Goal: Transaction & Acquisition: Purchase product/service

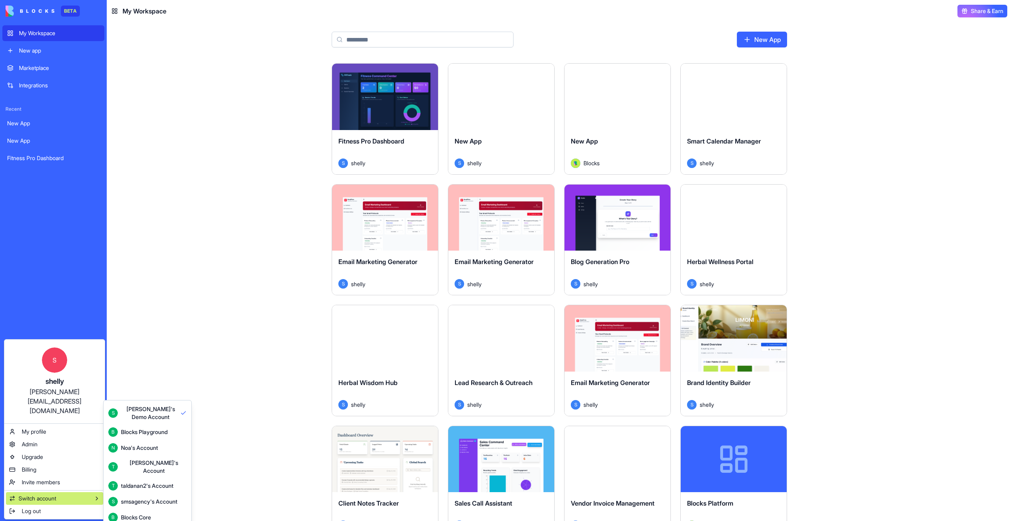
click at [226, 332] on html "BETA My Workspace New app Marketplace Integrations Recent New App New App Fitne…" at bounding box center [506, 260] width 1012 height 521
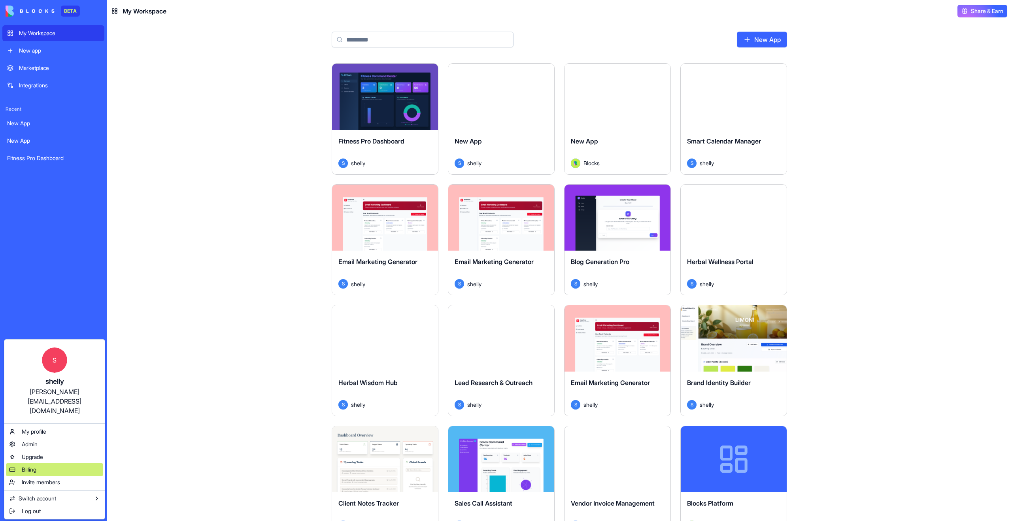
click at [40, 463] on div "Billing" at bounding box center [54, 469] width 97 height 13
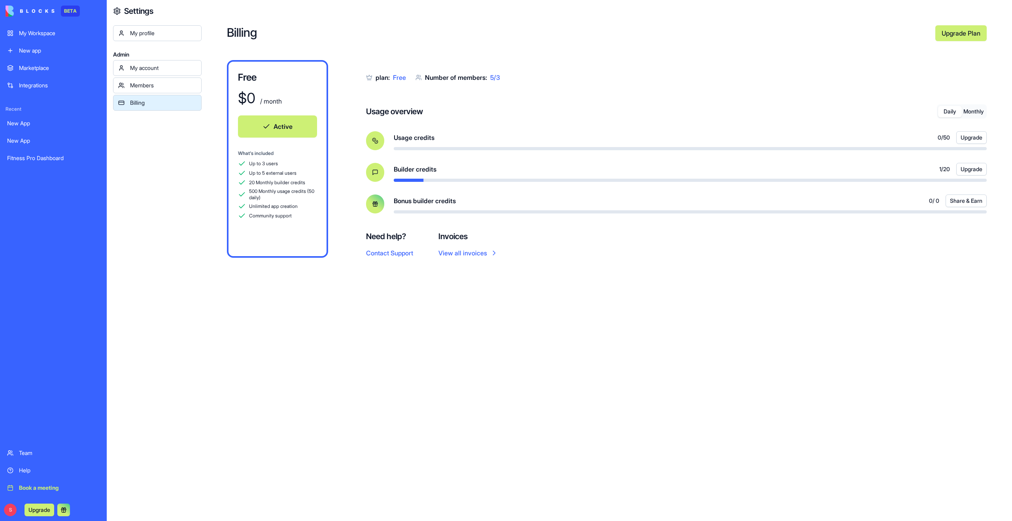
click at [965, 37] on link "Upgrade Plan" at bounding box center [960, 33] width 51 height 16
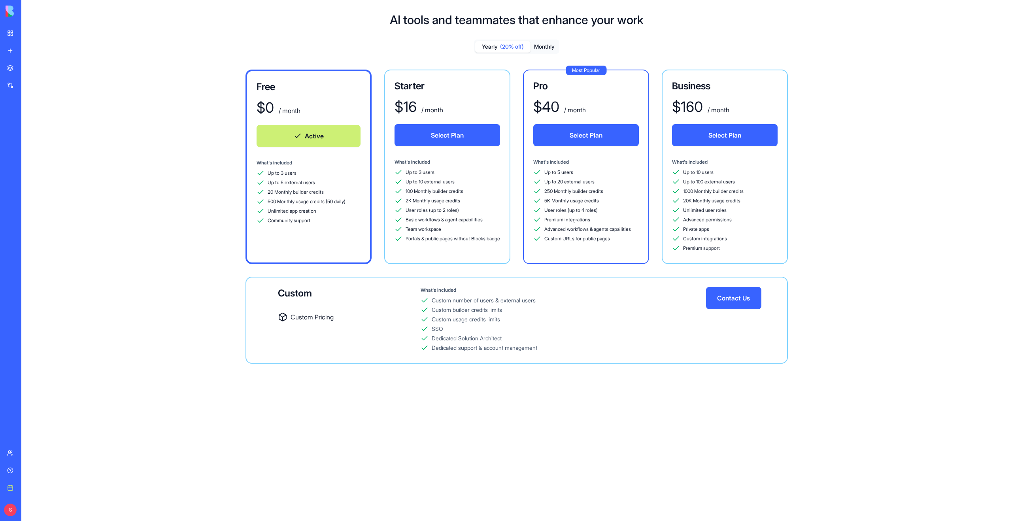
click at [469, 205] on div "Up to 3 users Up to 10 external users 100 Monthly builder credits 2K Monthly us…" at bounding box center [448, 205] width 106 height 74
click at [602, 185] on div "Up to 20 external users" at bounding box center [586, 182] width 106 height 8
click at [733, 201] on span "20K Monthly usage credits" at bounding box center [711, 201] width 57 height 6
click at [606, 309] on div "Custom builder credits limits" at bounding box center [563, 310] width 285 height 8
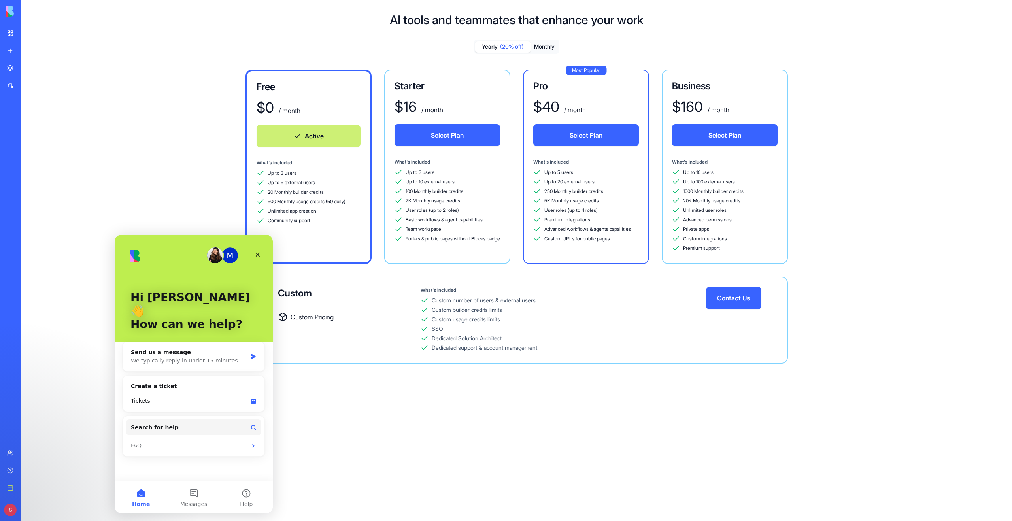
click at [570, 427] on div "AI tools and teammates that enhance your work Yearly (20% off) Monthly Free $ 0…" at bounding box center [516, 260] width 991 height 521
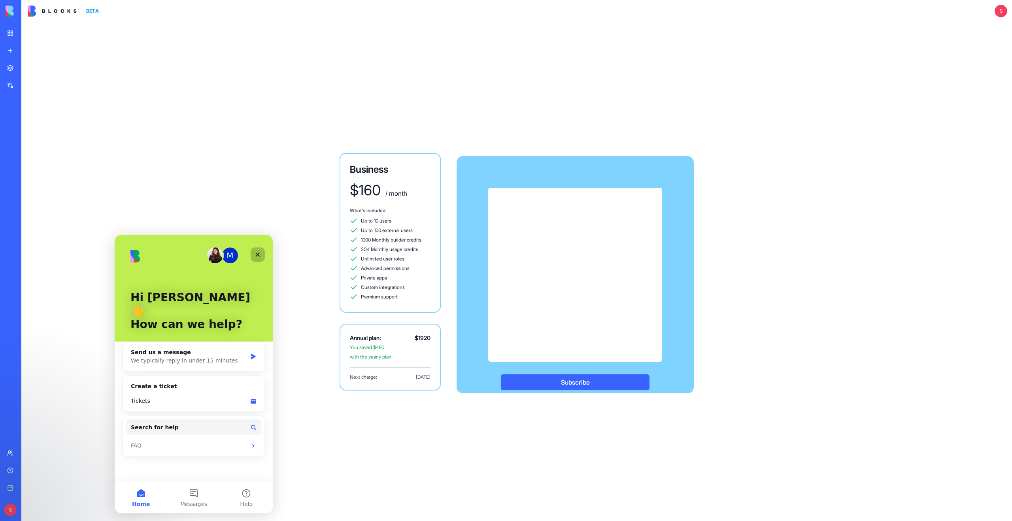
click at [258, 253] on icon "Close" at bounding box center [258, 254] width 6 height 6
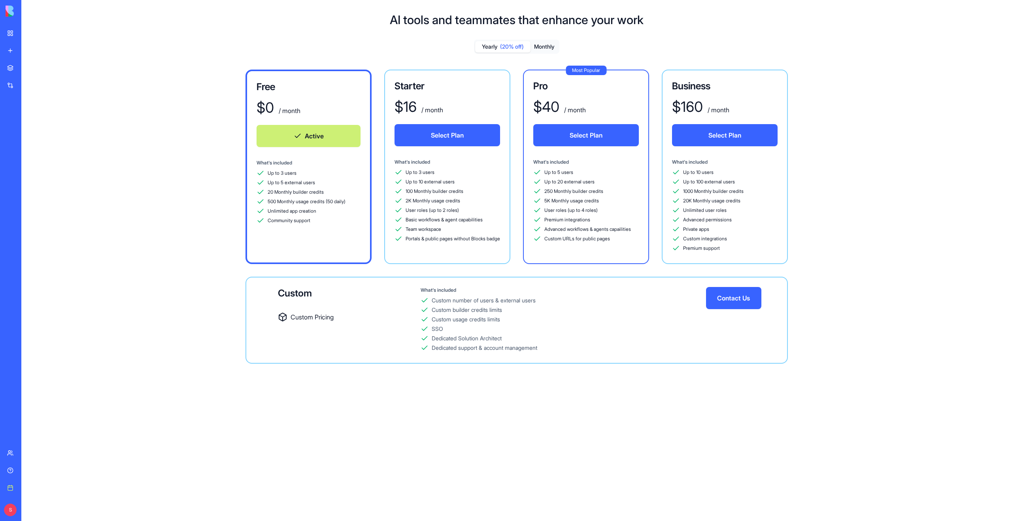
click at [425, 248] on div "Starter $ 16 / month Select Plan What's included Up to 3 users Up to 10 externa…" at bounding box center [447, 167] width 126 height 195
click at [595, 218] on div "Premium integrations" at bounding box center [586, 220] width 106 height 8
click at [691, 217] on span "Advanced permissions" at bounding box center [707, 220] width 49 height 6
click at [393, 333] on div "Custom Custom Pricing" at bounding box center [349, 320] width 143 height 66
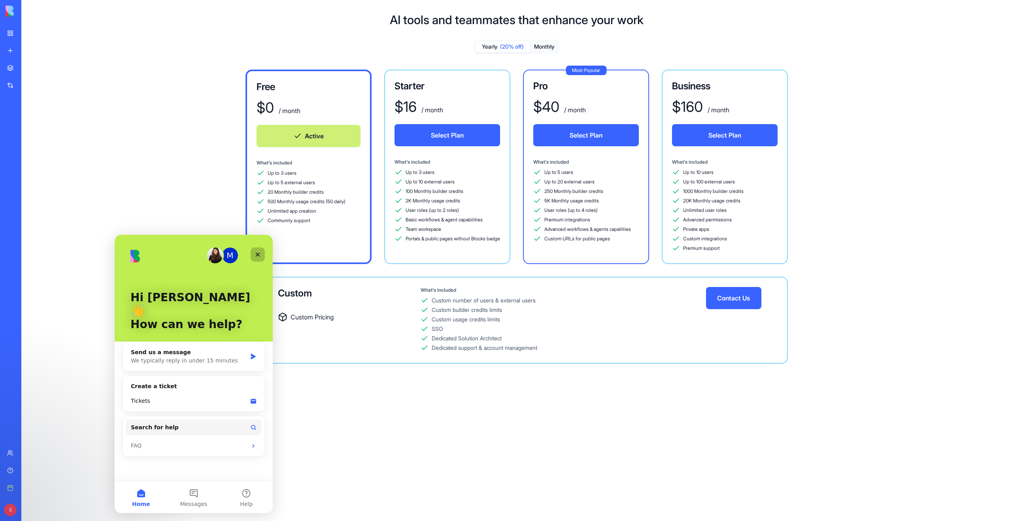
click at [258, 253] on icon "Close" at bounding box center [258, 254] width 6 height 6
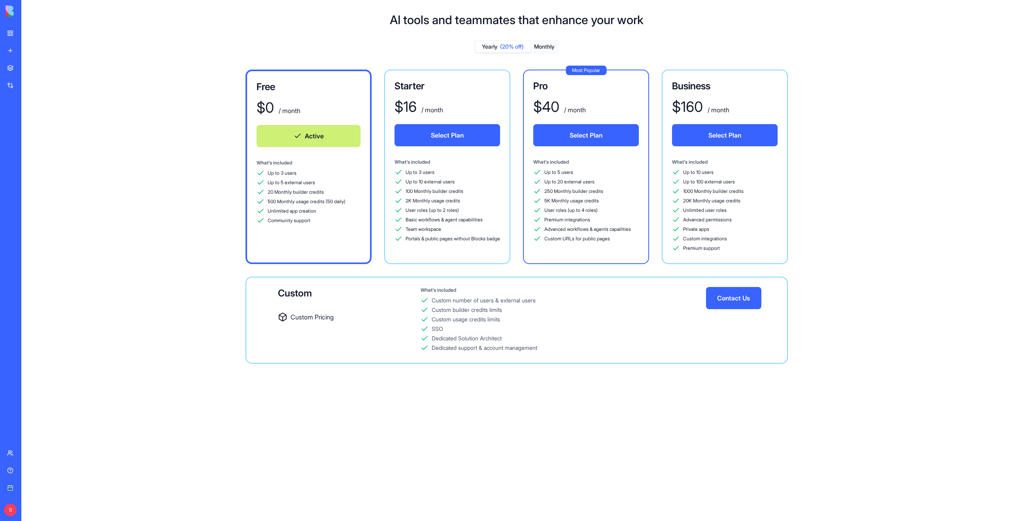
click at [736, 304] on button "Contact Us" at bounding box center [733, 298] width 55 height 22
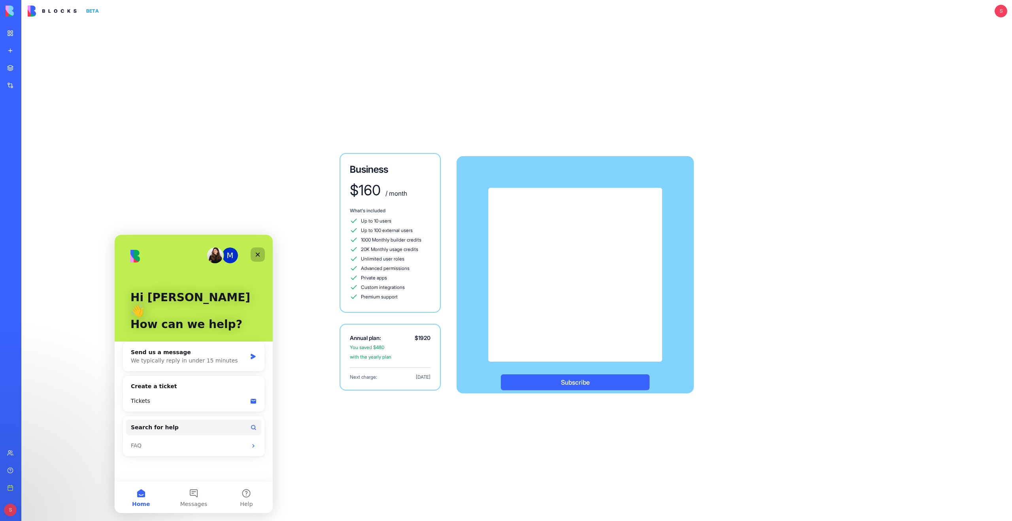
click at [259, 253] on icon "Close" at bounding box center [258, 254] width 6 height 6
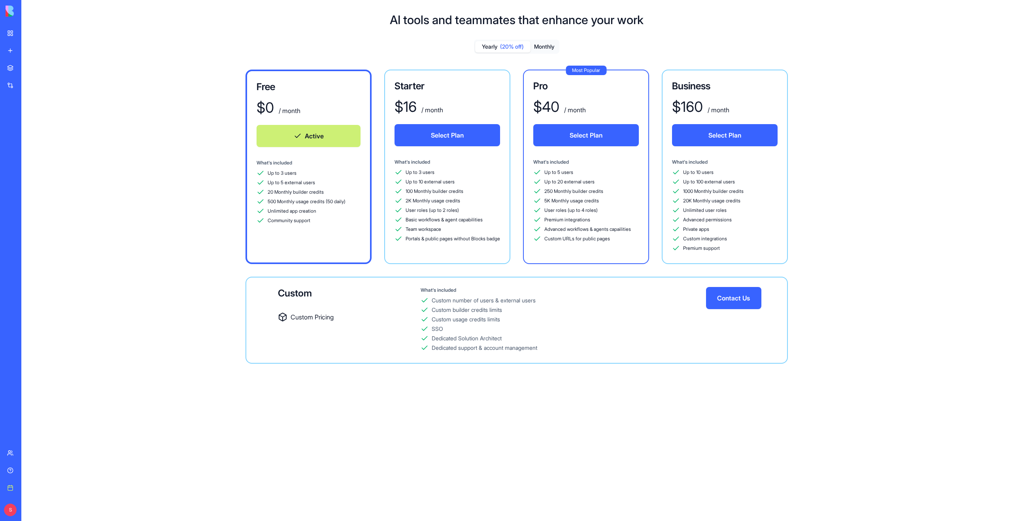
click at [738, 305] on button "Contact Us" at bounding box center [733, 298] width 55 height 22
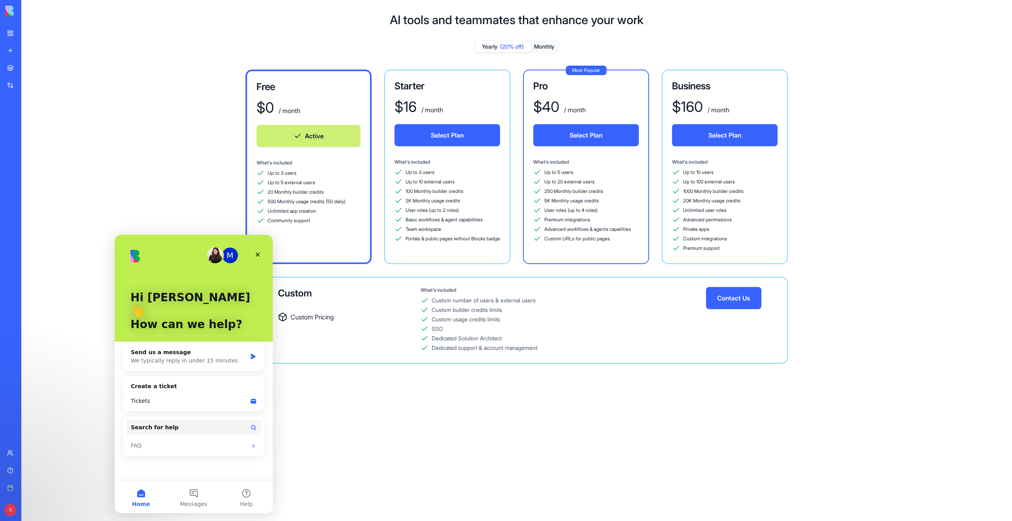
click at [686, 322] on div "Custom usage credits limits" at bounding box center [563, 319] width 285 height 8
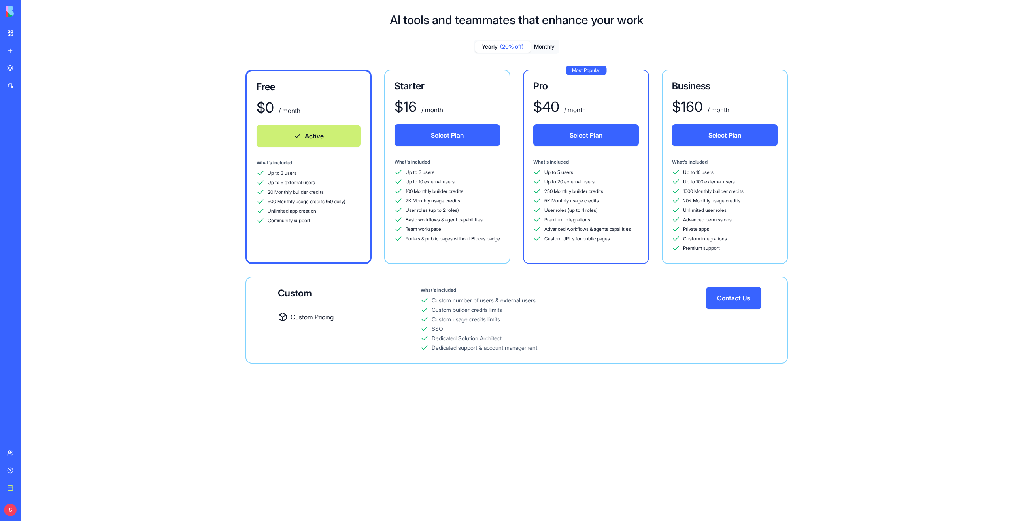
click at [747, 301] on button "Contact Us" at bounding box center [733, 298] width 55 height 22
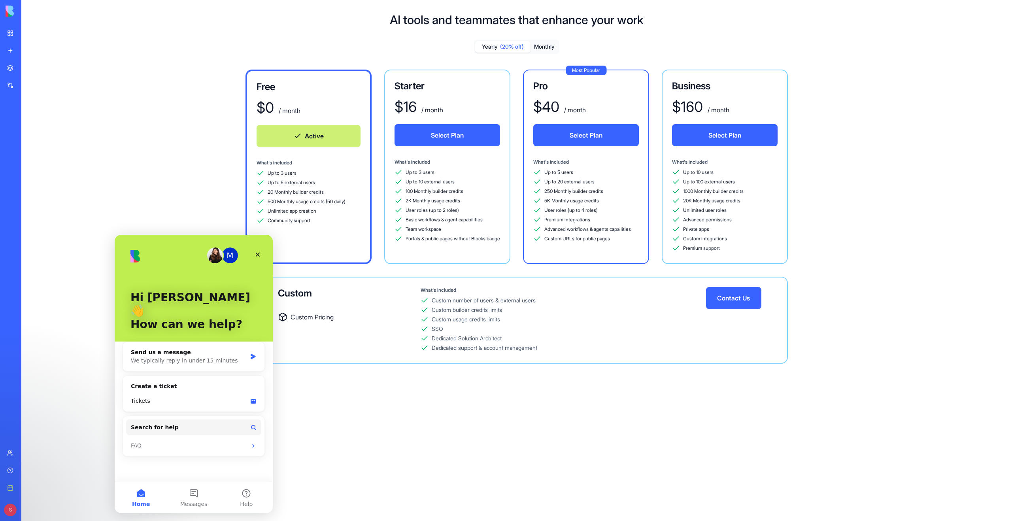
click at [673, 321] on div "Custom usage credits limits" at bounding box center [563, 319] width 285 height 8
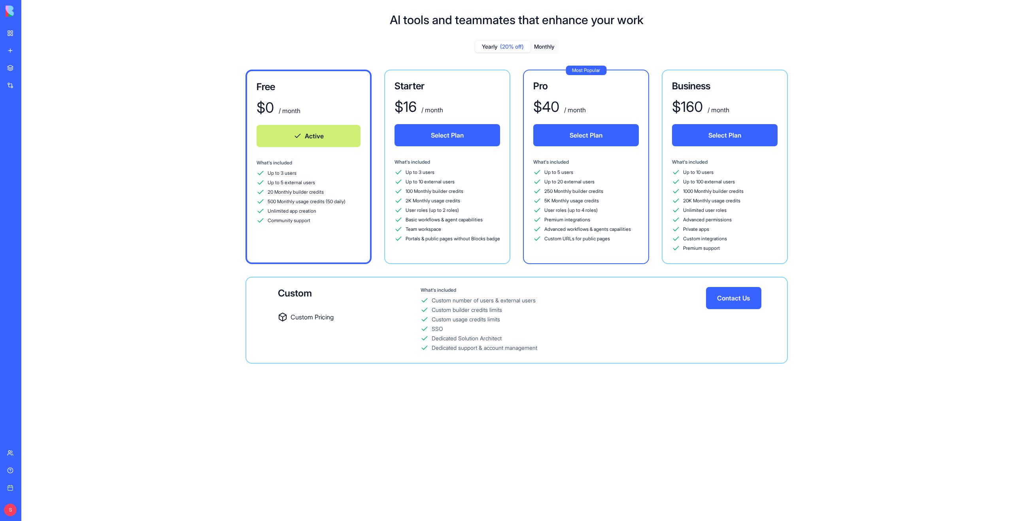
click at [612, 316] on div "Custom usage credits limits" at bounding box center [563, 319] width 285 height 8
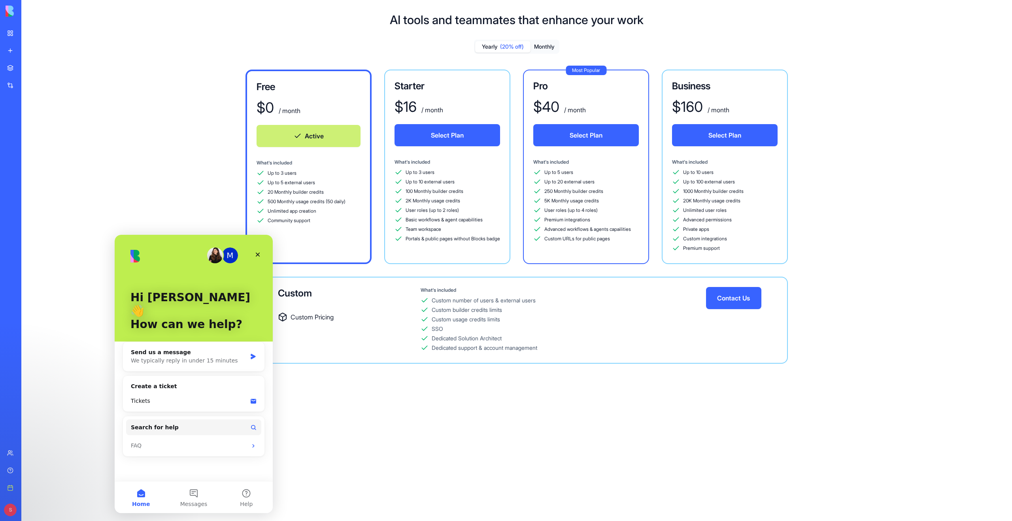
click at [612, 316] on div "Custom usage credits limits" at bounding box center [563, 319] width 285 height 8
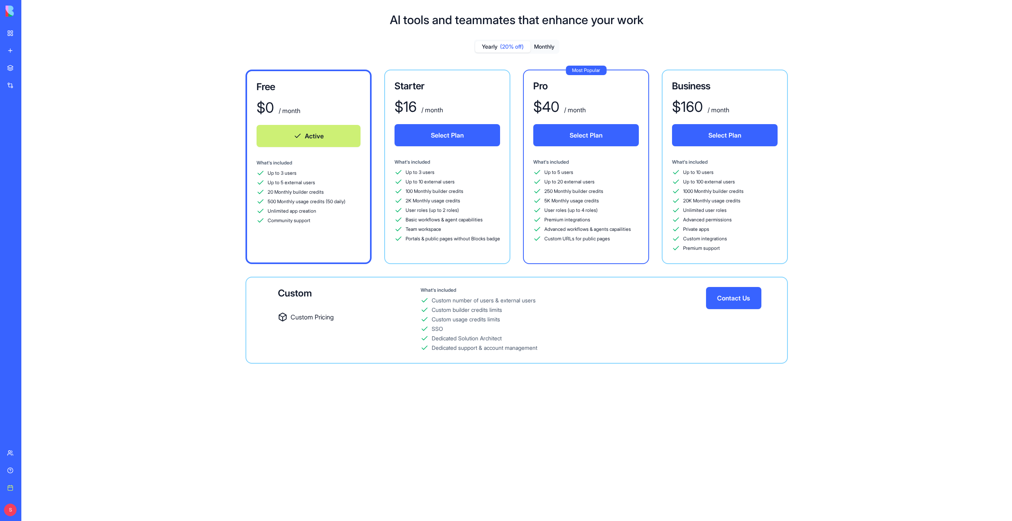
click at [737, 299] on button "Contact Us" at bounding box center [733, 298] width 55 height 22
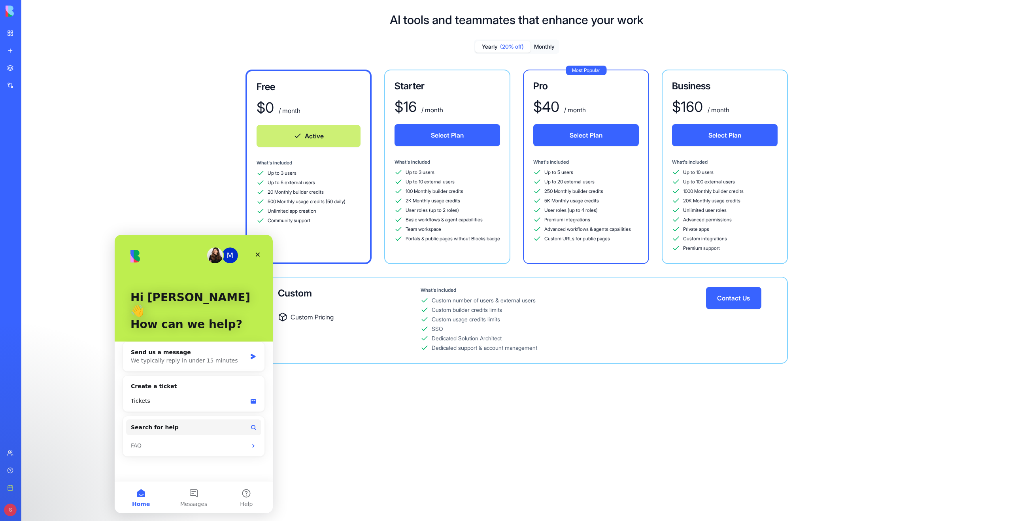
click at [737, 299] on button "Contact Us" at bounding box center [733, 298] width 55 height 22
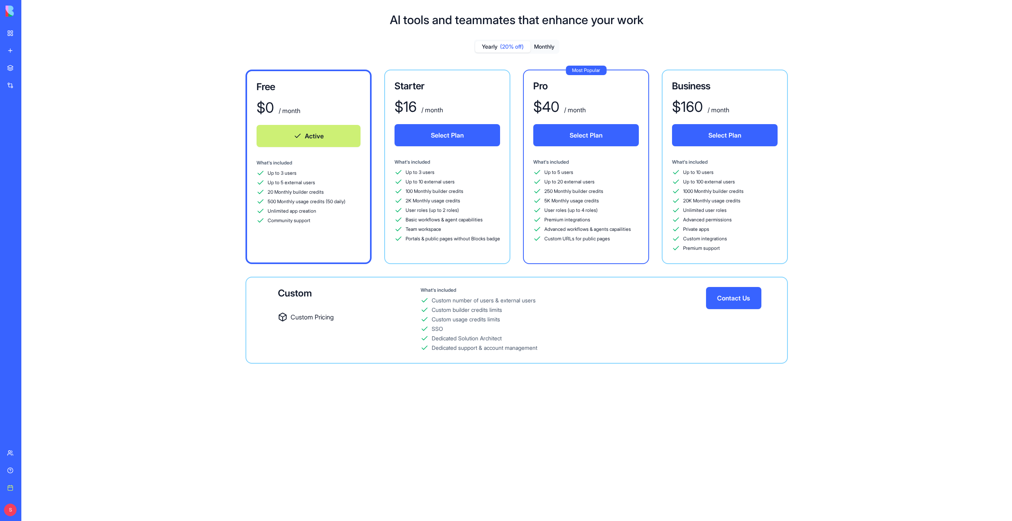
click at [683, 291] on div "What's included" at bounding box center [563, 290] width 285 height 6
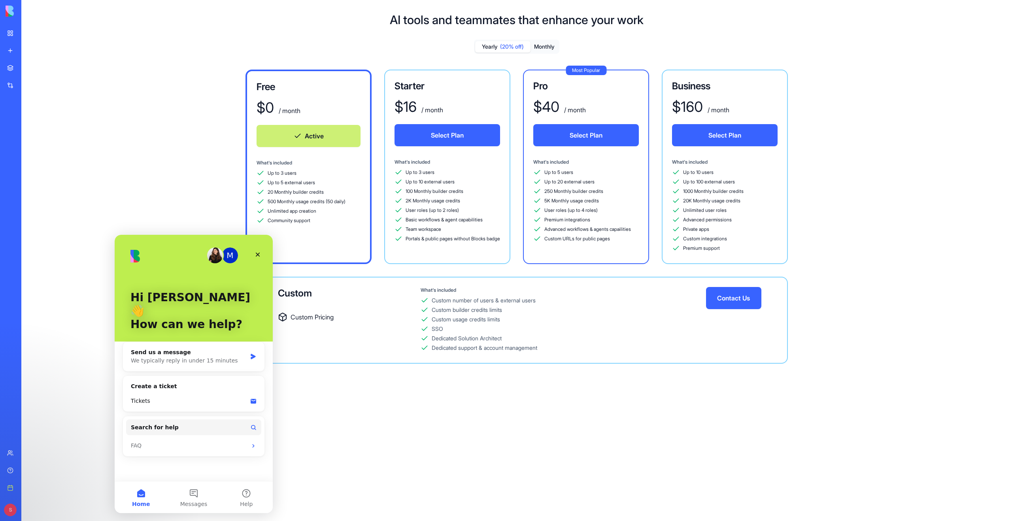
click at [744, 302] on button "Contact Us" at bounding box center [733, 298] width 55 height 22
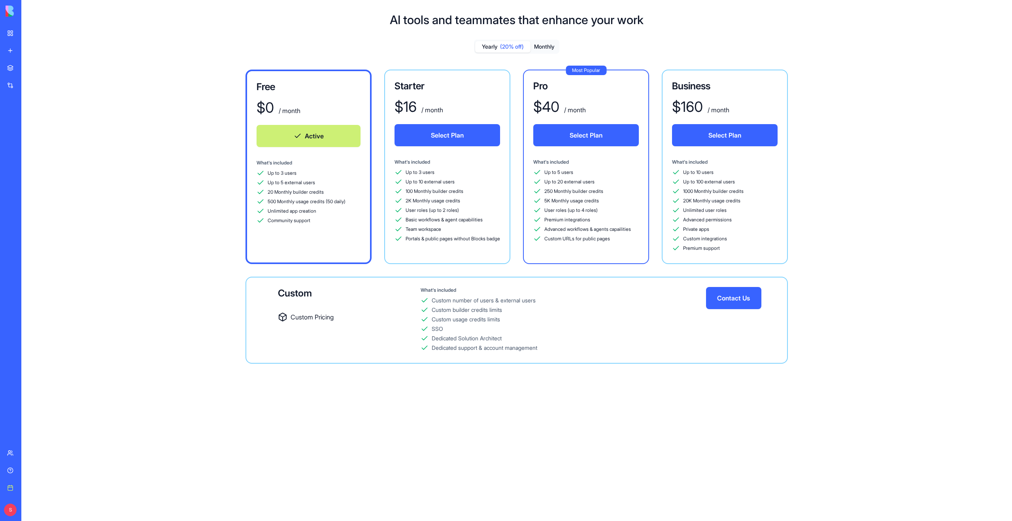
click at [498, 221] on div "Basic workflows & agent capabilities" at bounding box center [448, 220] width 106 height 8
click at [733, 325] on div "Contact Us" at bounding box center [730, 320] width 49 height 66
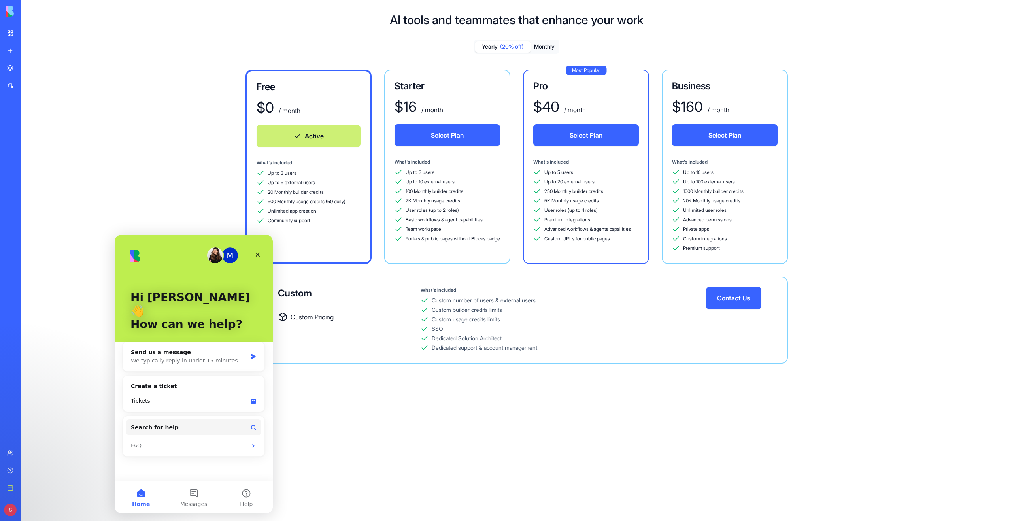
click at [752, 298] on button "Contact Us" at bounding box center [733, 298] width 55 height 22
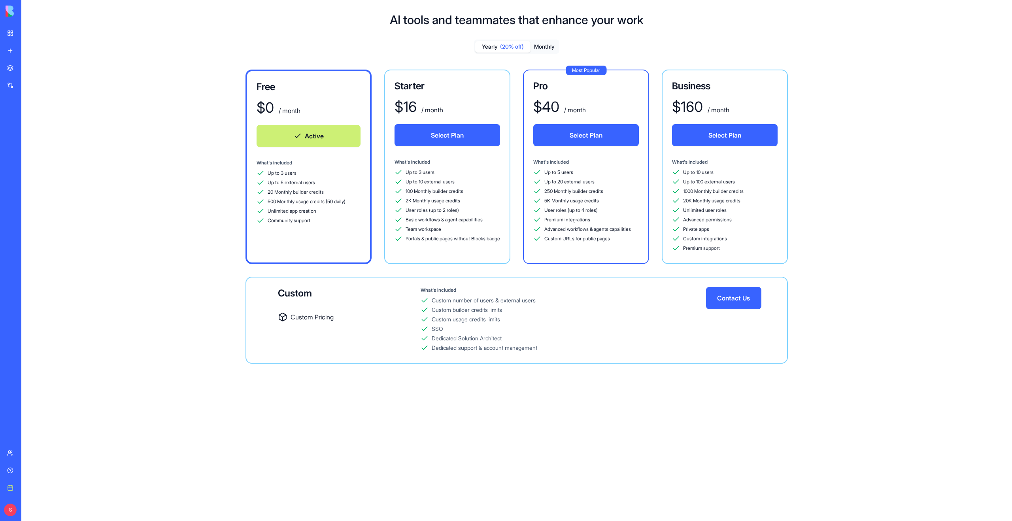
click at [440, 219] on span "Basic workflows & agent capabilities" at bounding box center [444, 220] width 77 height 6
click at [467, 205] on div "Up to 3 users Up to 10 external users 100 Monthly builder credits 2K Monthly us…" at bounding box center [448, 205] width 106 height 74
click at [482, 306] on div "Custom builder credits limits" at bounding box center [467, 310] width 70 height 8
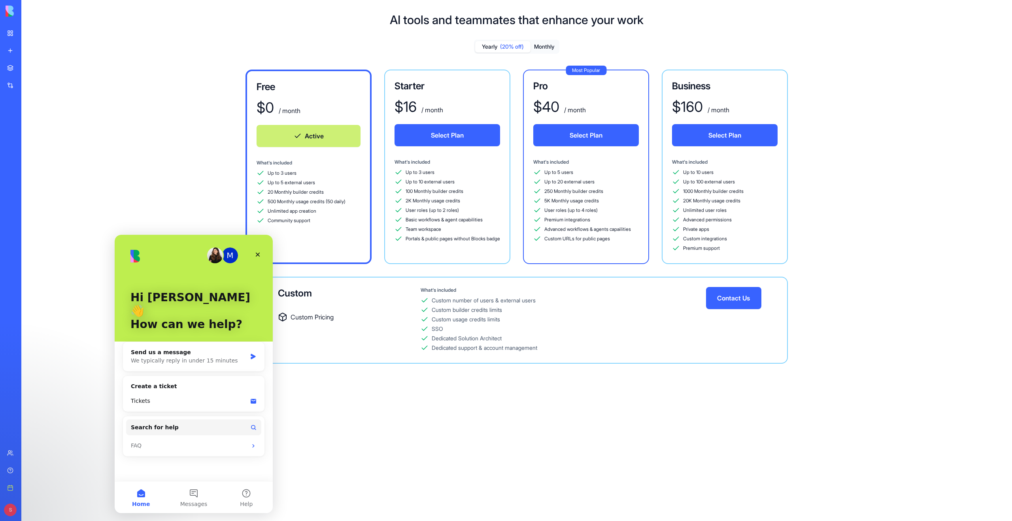
click at [482, 306] on div "Custom builder credits limits" at bounding box center [467, 310] width 70 height 8
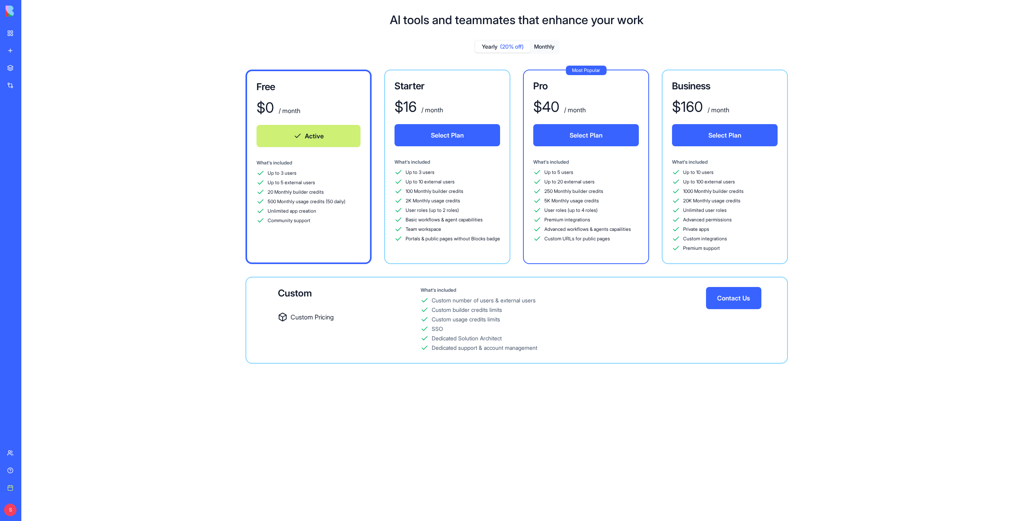
click at [440, 181] on span "Up to 10 external users" at bounding box center [430, 182] width 49 height 6
click at [477, 221] on span "Basic workflows & agent capabilities" at bounding box center [444, 220] width 77 height 6
click at [491, 229] on div "Team workspace" at bounding box center [448, 229] width 106 height 8
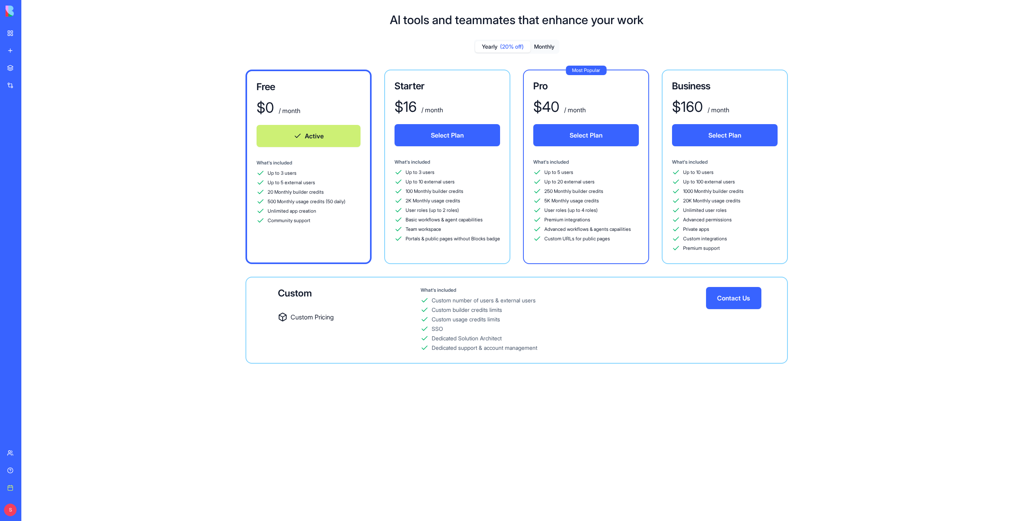
click at [380, 329] on div "Custom Pricing" at bounding box center [349, 321] width 143 height 19
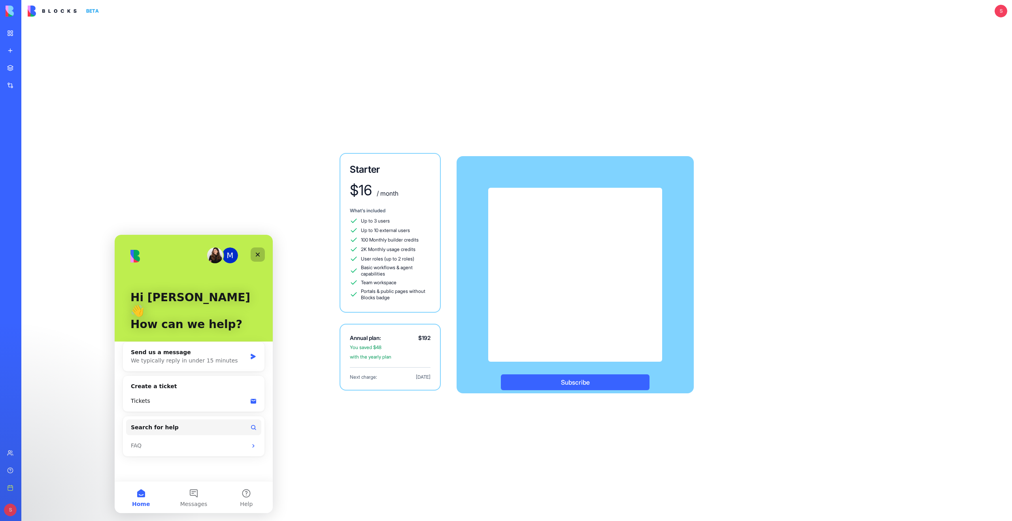
drag, startPoint x: 255, startPoint y: 253, endPoint x: 370, endPoint y: 487, distance: 261.3
click at [255, 253] on icon "Close" at bounding box center [258, 254] width 6 height 6
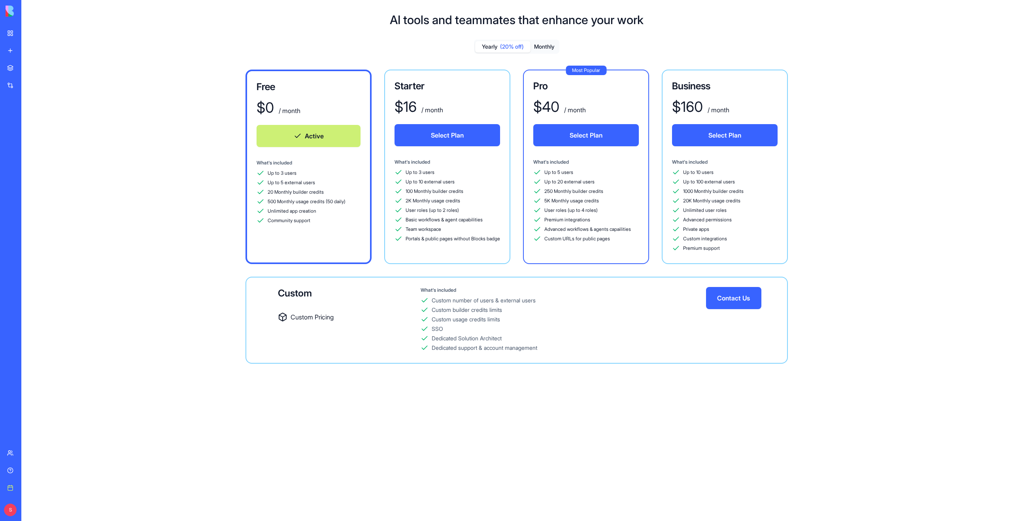
click at [601, 207] on div "User roles (up to 4 roles)" at bounding box center [586, 210] width 106 height 8
